Goal: Download file/media

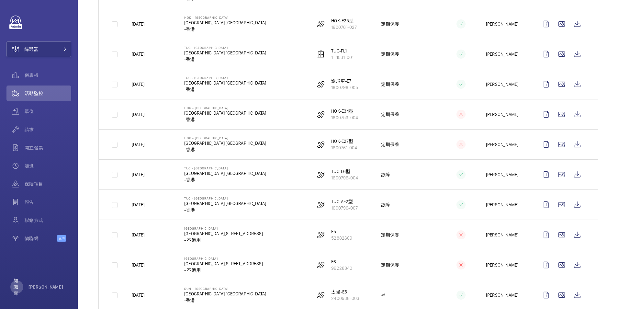
scroll to position [194, 0]
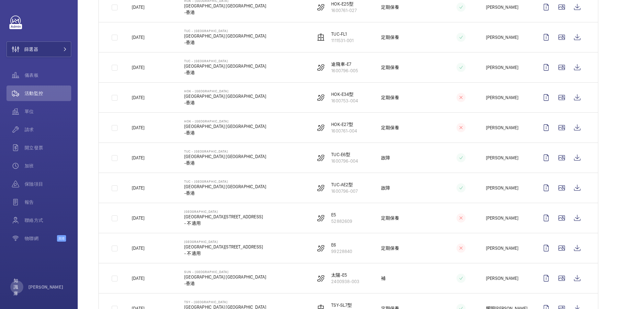
click at [259, 163] on td "TUC - [GEOGRAPHIC_DATA] [GEOGRAPHIC_DATA] [GEOGRAPHIC_DATA] -香港" at bounding box center [239, 157] width 131 height 30
click at [488, 161] on p "[PERSON_NAME]" at bounding box center [502, 157] width 32 height 6
click at [540, 165] on wm-front-icon-button at bounding box center [546, 158] width 16 height 16
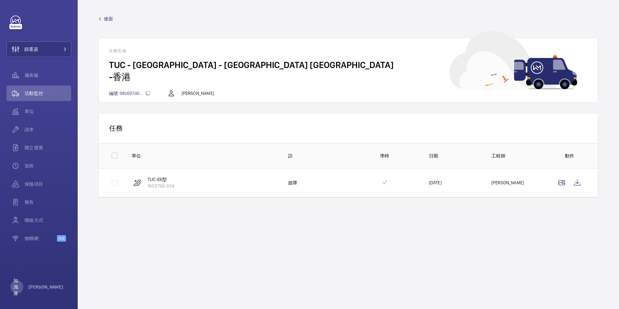
click at [99, 18] on mat-icon at bounding box center [99, 18] width 3 height 3
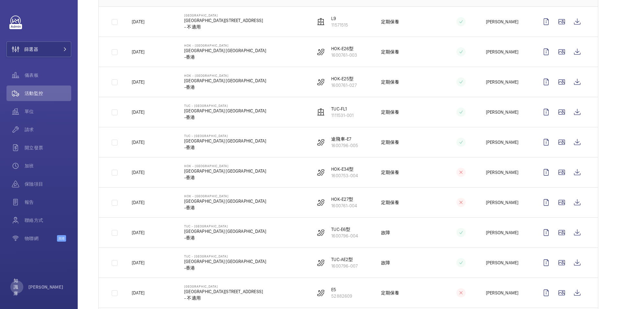
scroll to position [129, 0]
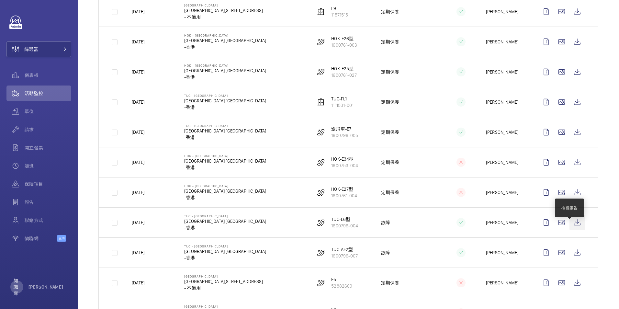
click at [572, 230] on wm-front-icon-button at bounding box center [577, 223] width 16 height 16
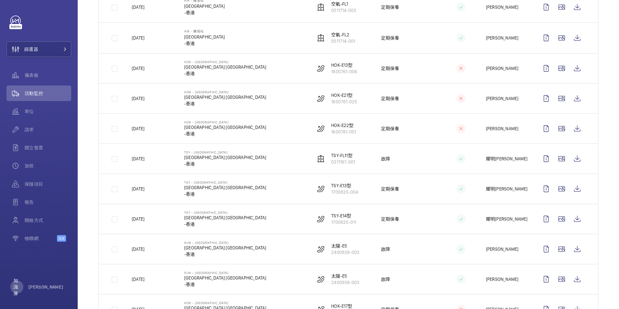
scroll to position [690, 0]
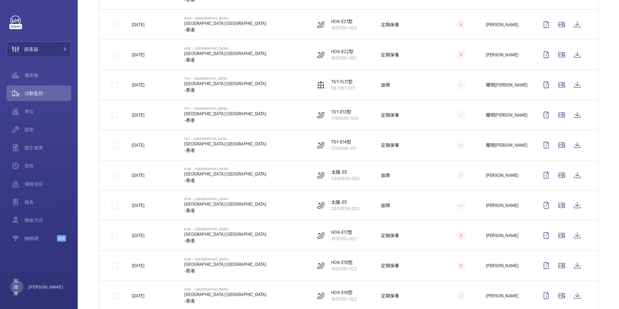
click at [459, 89] on mat-icon at bounding box center [460, 85] width 5 height 8
click at [486, 88] on p "耀明[PERSON_NAME]" at bounding box center [507, 85] width 42 height 6
click at [348, 85] on p "TSY-FL11型" at bounding box center [343, 81] width 24 height 6
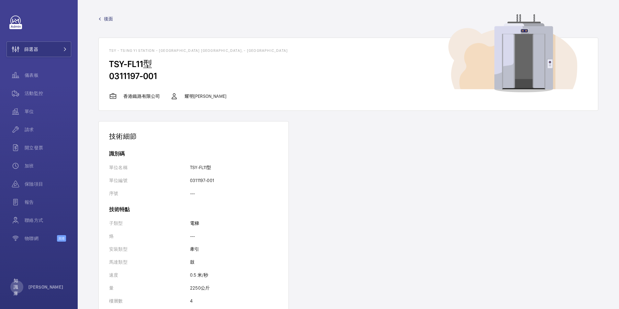
click at [110, 18] on span "後面" at bounding box center [108, 19] width 9 height 6
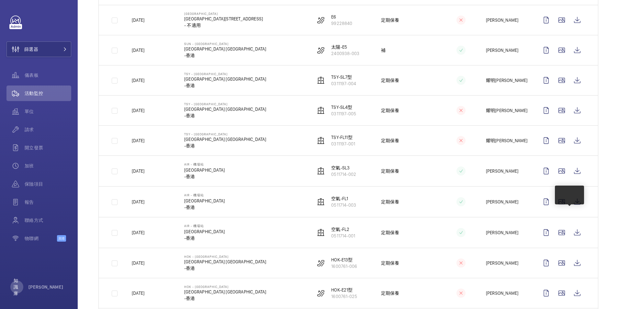
scroll to position [539, 0]
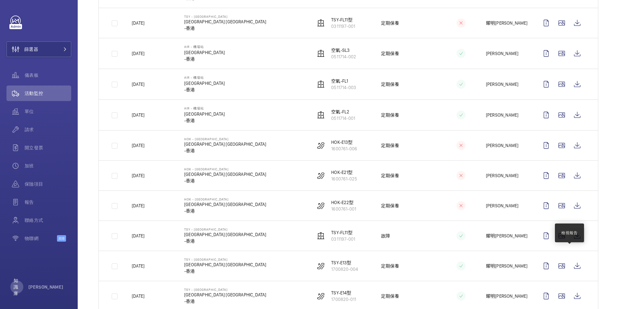
click at [572, 243] on wm-front-icon-button at bounding box center [577, 236] width 16 height 16
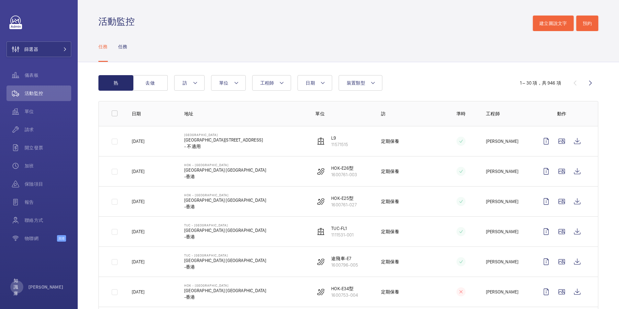
scroll to position [108, 0]
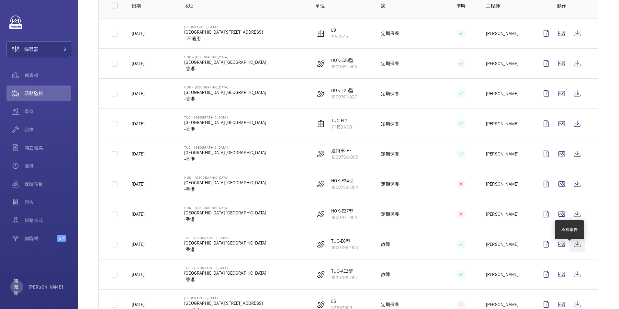
click at [570, 252] on wm-front-icon-button at bounding box center [577, 244] width 16 height 16
click at [572, 188] on wm-front-icon-button at bounding box center [577, 184] width 16 height 16
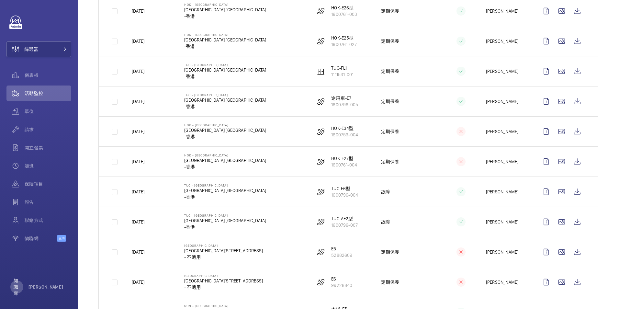
scroll to position [172, 0]
